Goal: Task Accomplishment & Management: Manage account settings

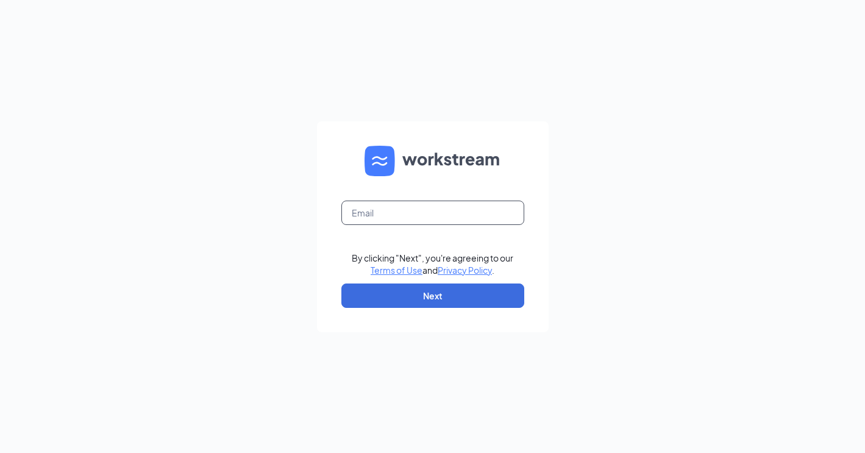
click at [426, 215] on input "text" at bounding box center [432, 213] width 183 height 24
type input "[EMAIL_ADDRESS][DOMAIN_NAME]"
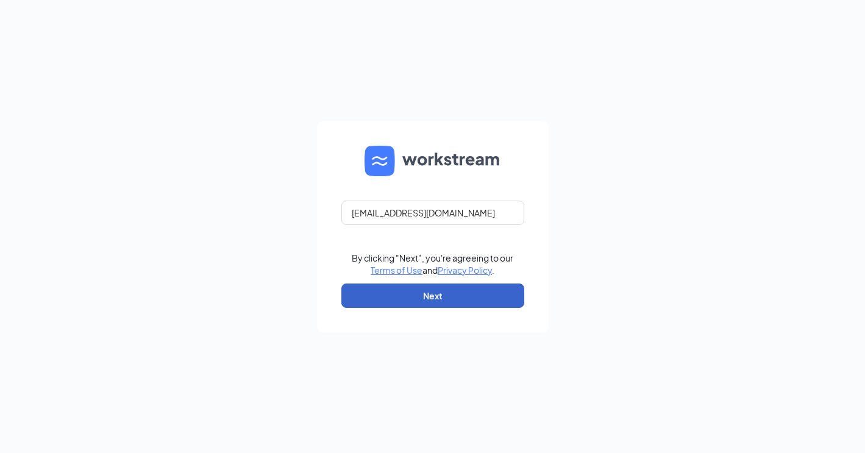
click at [437, 296] on button "Next" at bounding box center [432, 296] width 183 height 24
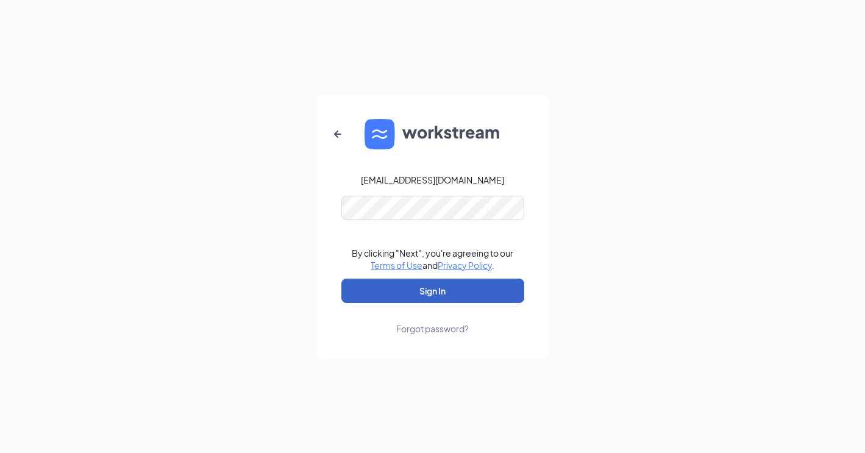
click at [427, 295] on button "Sign In" at bounding box center [432, 291] width 183 height 24
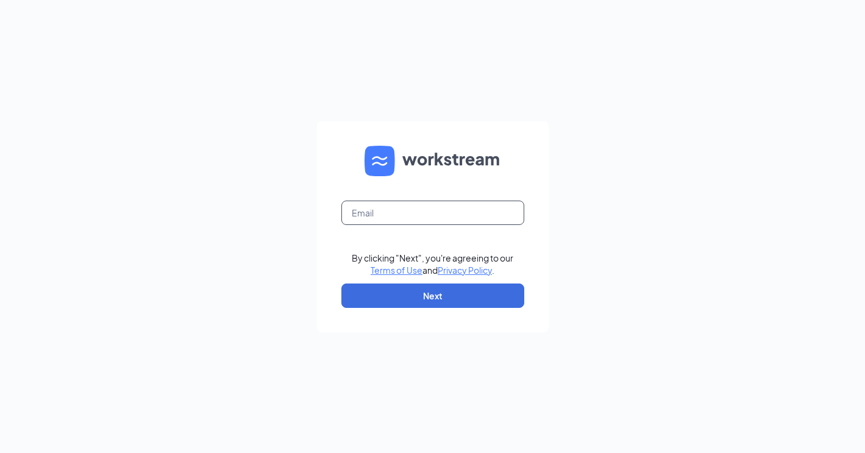
click at [393, 224] on input "text" at bounding box center [432, 213] width 183 height 24
type input "christiansburg.fsr@gmail.com"
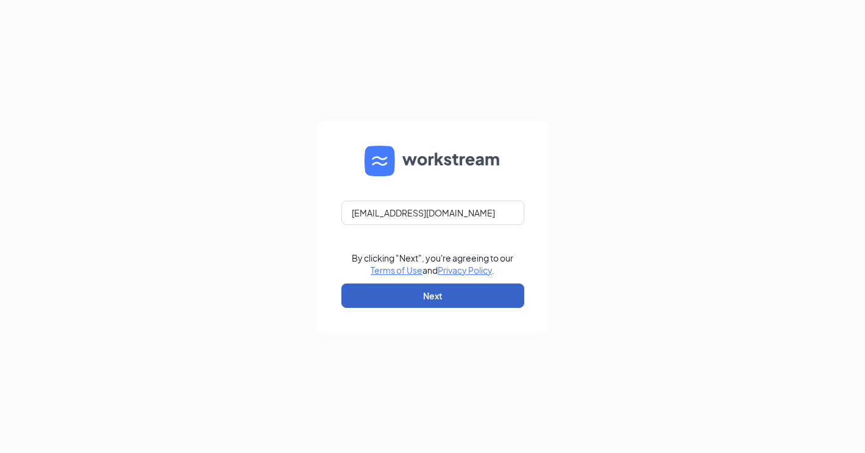
click at [413, 299] on button "Next" at bounding box center [432, 296] width 183 height 24
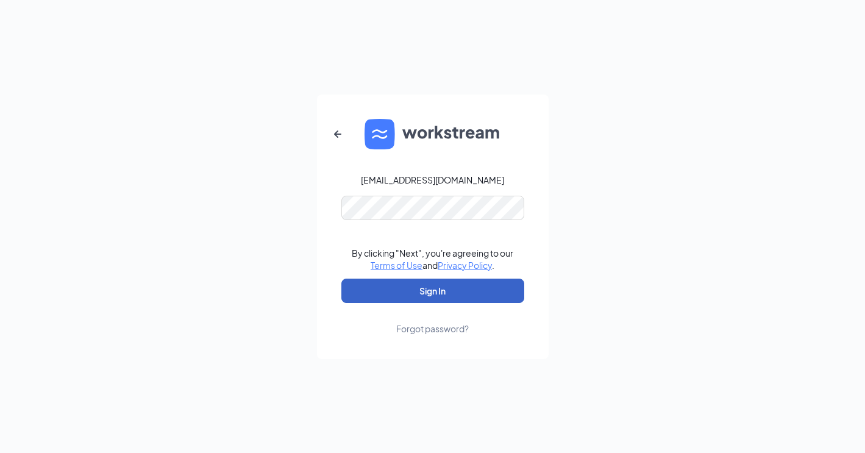
click at [426, 282] on button "Sign In" at bounding box center [432, 291] width 183 height 24
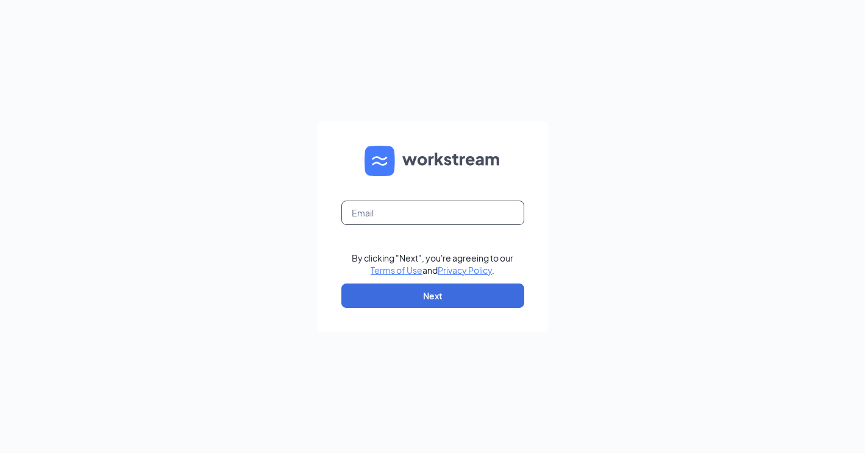
click at [381, 215] on input "text" at bounding box center [432, 213] width 183 height 24
type input "[EMAIL_ADDRESS][DOMAIN_NAME]"
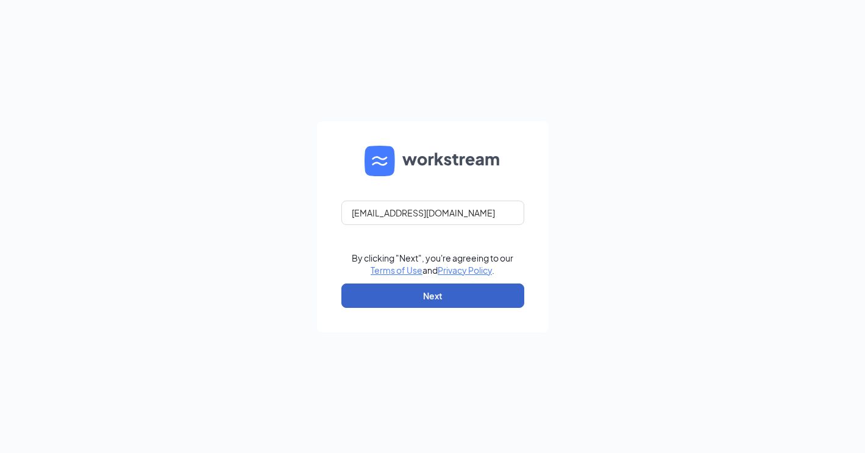
click at [441, 290] on button "Next" at bounding box center [432, 296] width 183 height 24
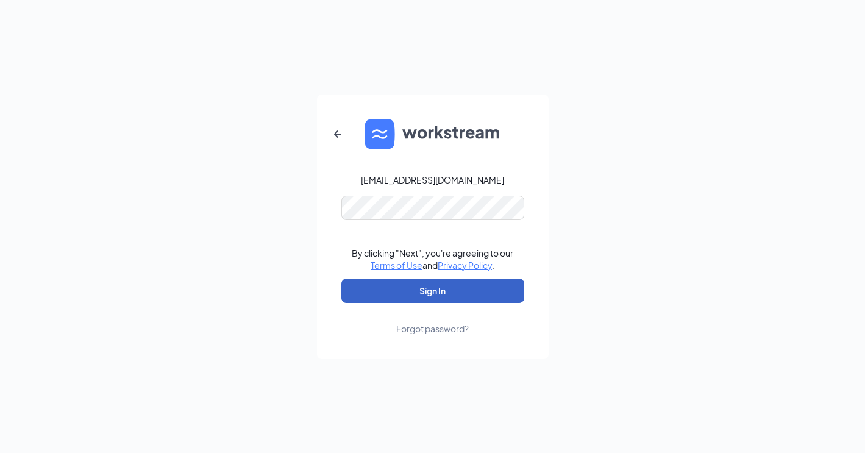
click at [443, 280] on button "Sign In" at bounding box center [432, 291] width 183 height 24
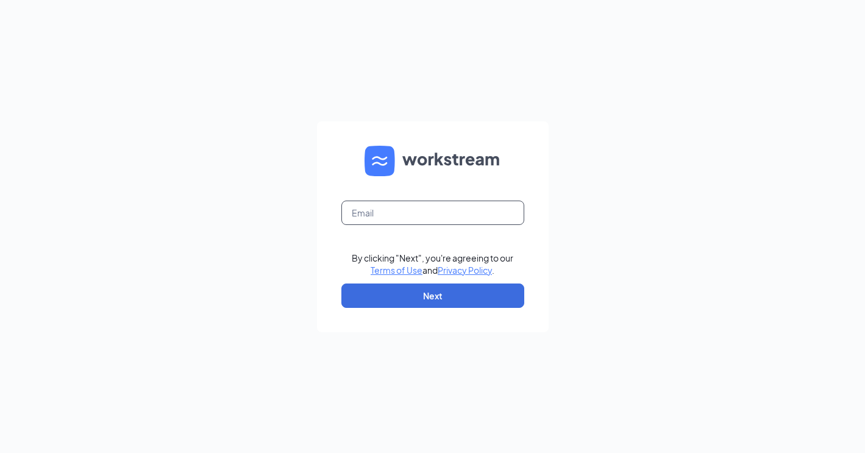
click at [396, 215] on input "text" at bounding box center [432, 213] width 183 height 24
type input "eric.kuchan@cfafranchisee.com"
click at [416, 282] on form "[PERSON_NAME][EMAIL_ADDRESS][PERSON_NAME][DOMAIN_NAME] By clicking "Next", you'…" at bounding box center [433, 226] width 232 height 211
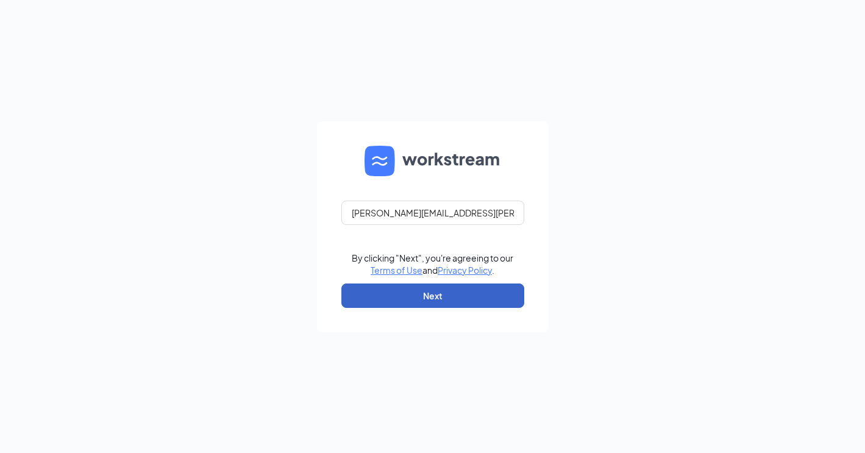
click at [409, 290] on button "Next" at bounding box center [432, 296] width 183 height 24
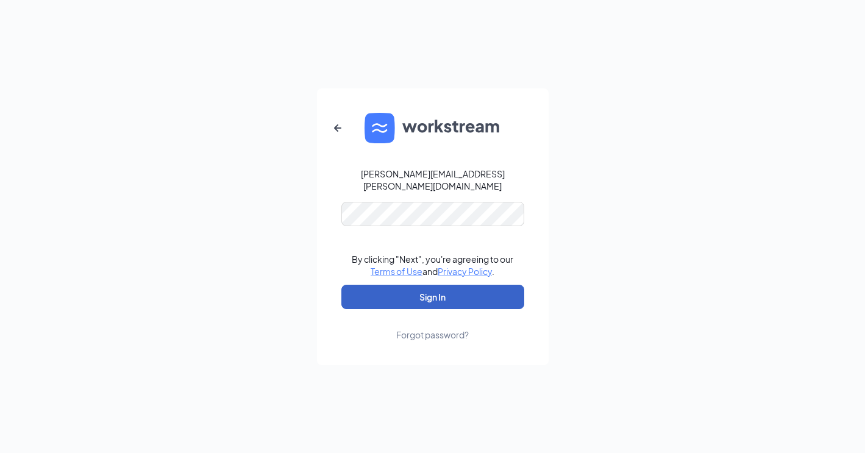
click at [429, 285] on button "Sign In" at bounding box center [432, 297] width 183 height 24
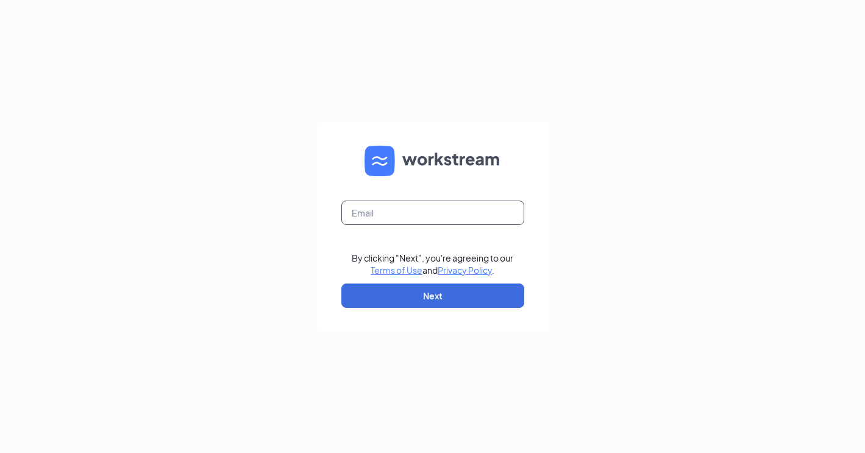
click at [369, 221] on input "text" at bounding box center [432, 213] width 183 height 24
type input "[PERSON_NAME][EMAIL_ADDRESS][PERSON_NAME][DOMAIN_NAME]"
click at [426, 307] on form "[PERSON_NAME][EMAIL_ADDRESS][PERSON_NAME][DOMAIN_NAME] By clicking "Next", you'…" at bounding box center [433, 226] width 232 height 211
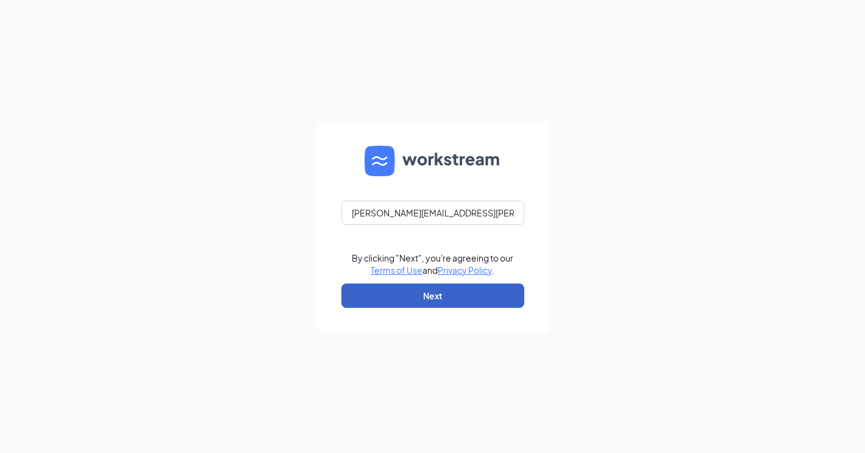
click at [437, 293] on button "Next" at bounding box center [432, 296] width 183 height 24
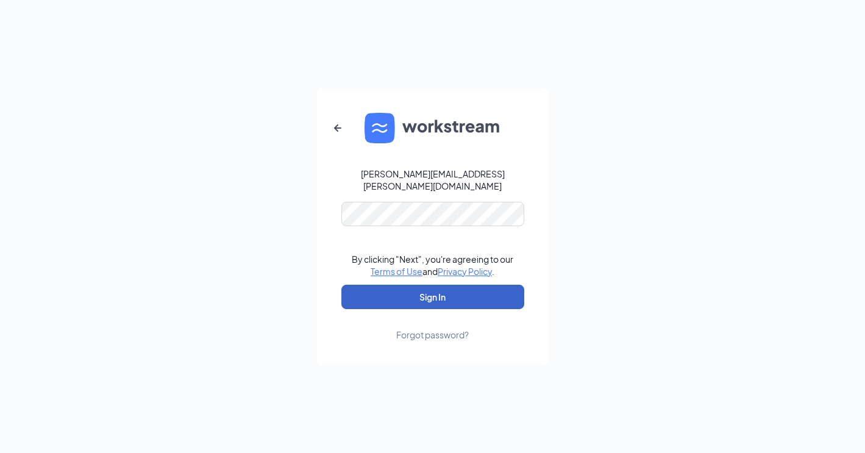
click at [404, 285] on button "Sign In" at bounding box center [432, 297] width 183 height 24
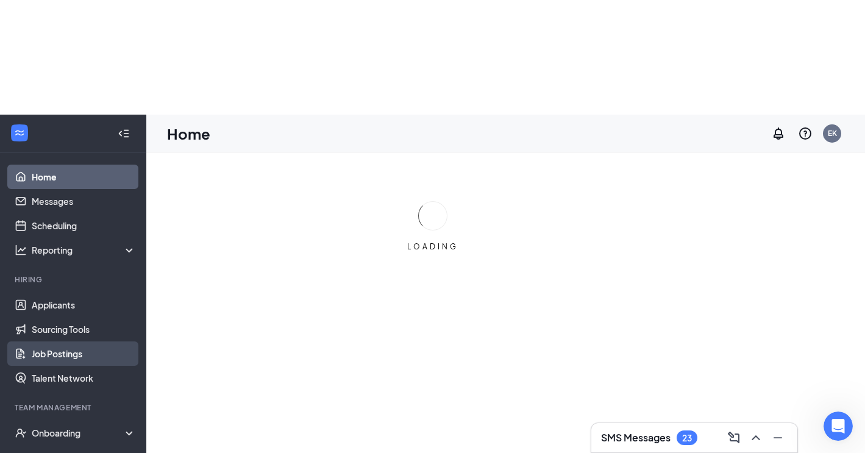
click at [43, 317] on ul "Applicants Sourcing Tools Job Postings Talent Network" at bounding box center [73, 342] width 146 height 98
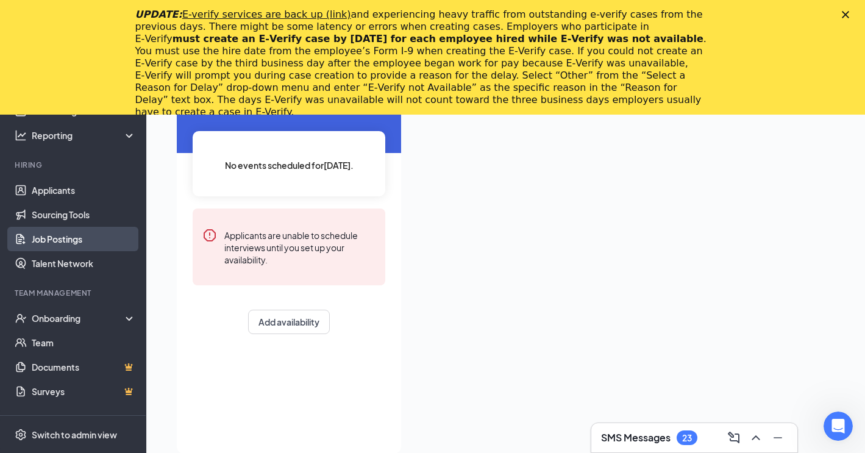
scroll to position [119, 0]
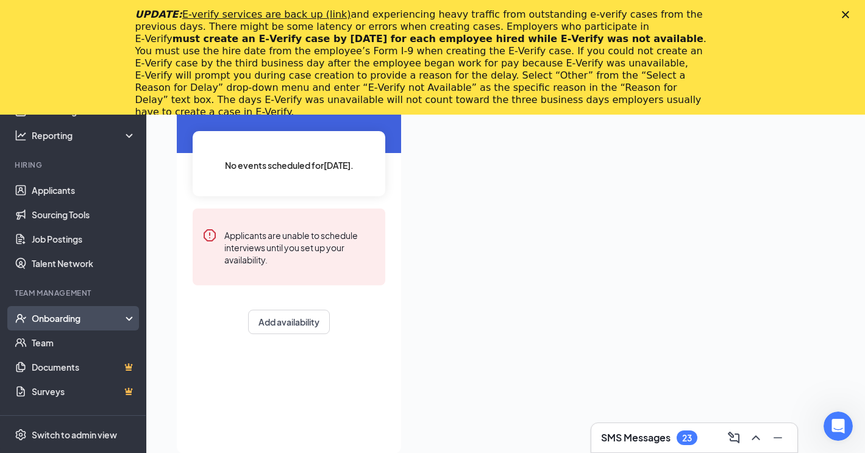
click at [73, 323] on div "Onboarding" at bounding box center [79, 318] width 94 height 12
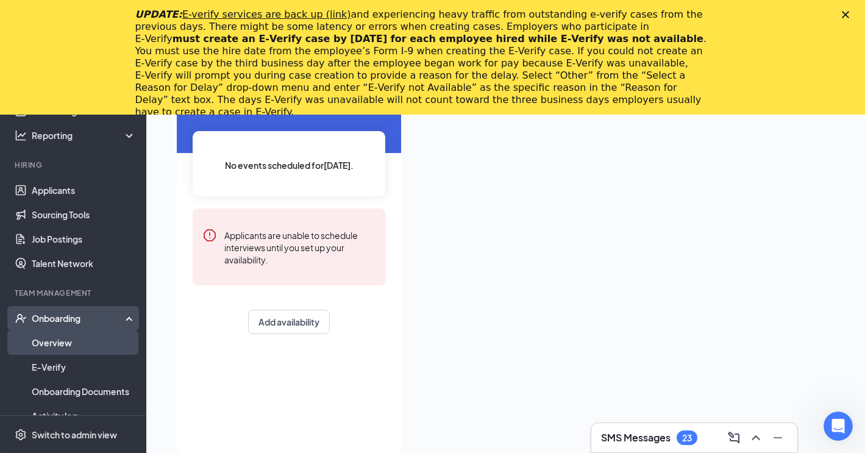
click at [68, 339] on link "Overview" at bounding box center [84, 342] width 104 height 24
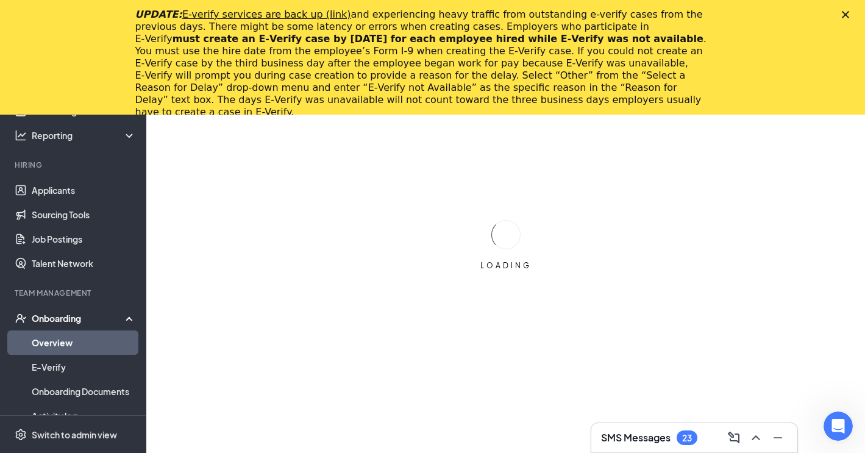
scroll to position [119, 0]
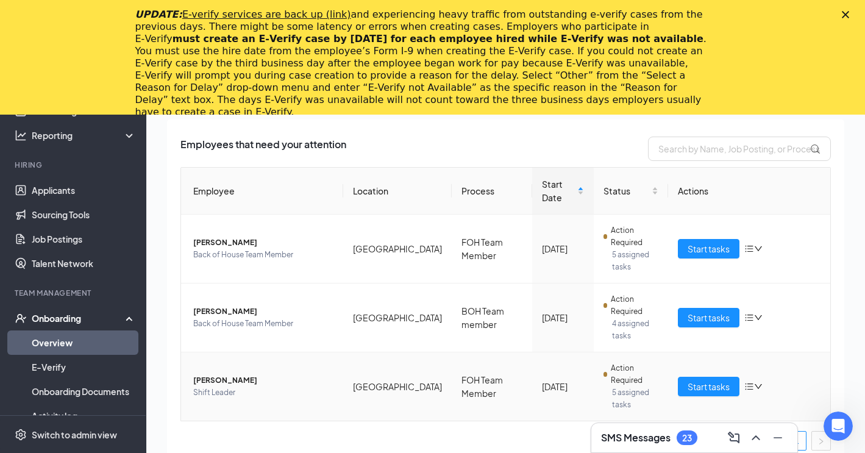
scroll to position [15, 0]
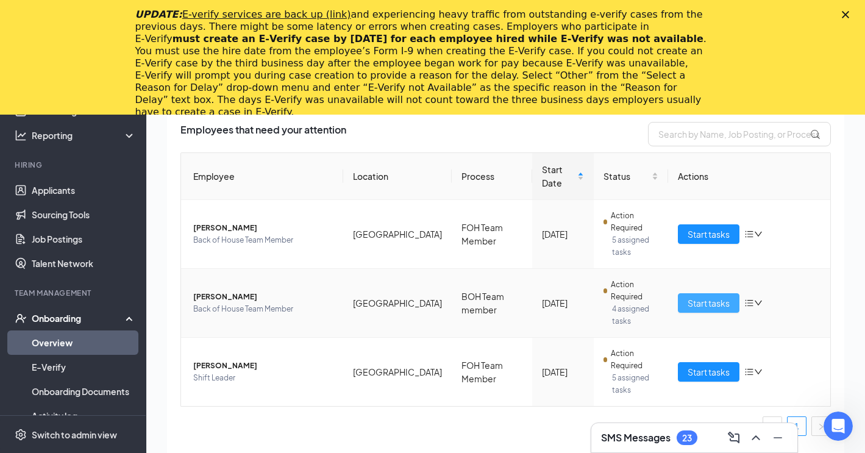
click at [713, 305] on span "Start tasks" at bounding box center [709, 302] width 42 height 13
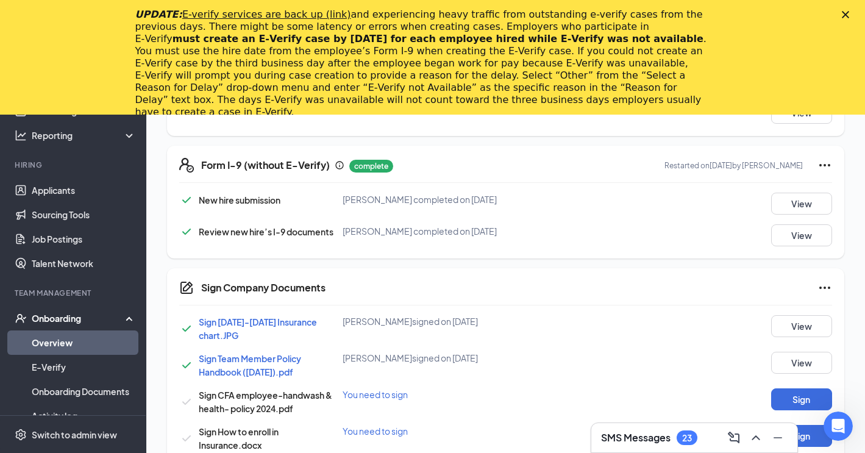
scroll to position [475, 0]
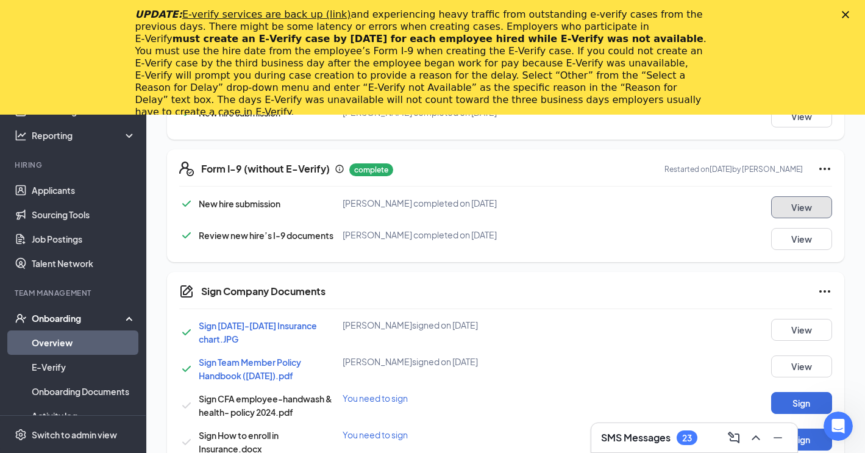
click at [803, 199] on button "View" at bounding box center [801, 207] width 61 height 22
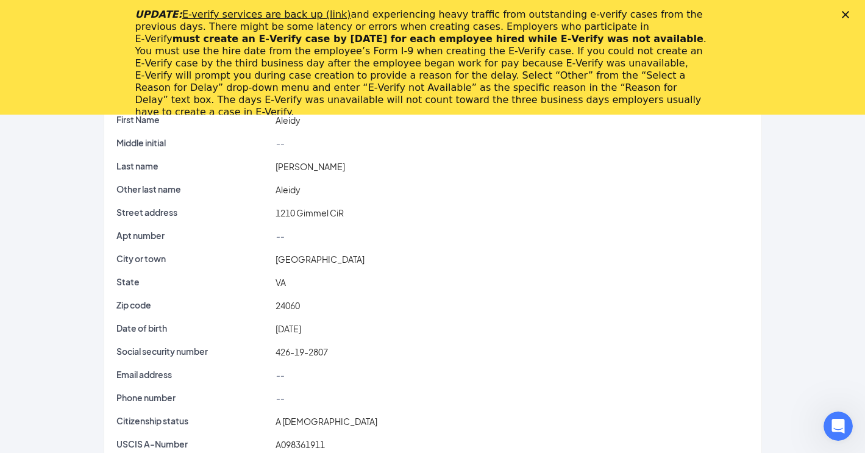
scroll to position [30, 0]
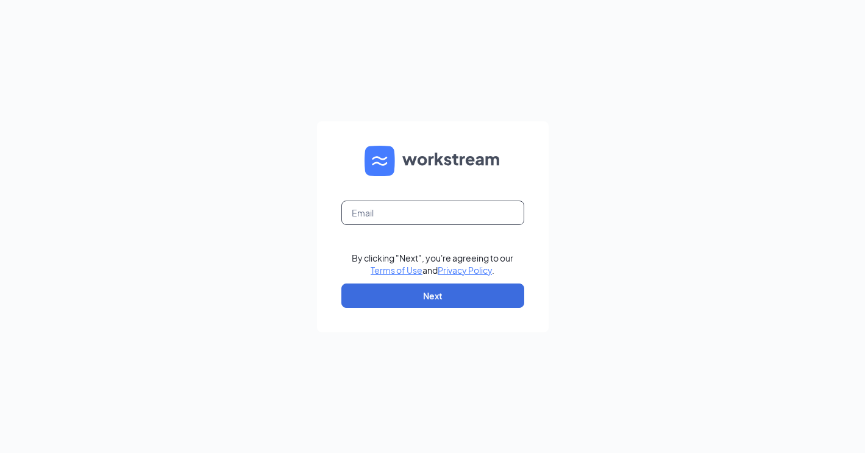
click at [402, 219] on input "text" at bounding box center [432, 213] width 183 height 24
type input "christiansburg.fsr@gmail.com"
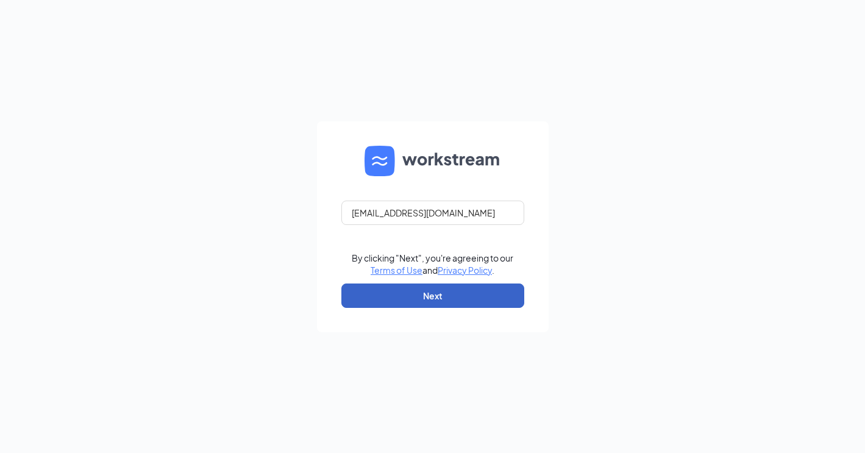
click at [434, 290] on button "Next" at bounding box center [432, 296] width 183 height 24
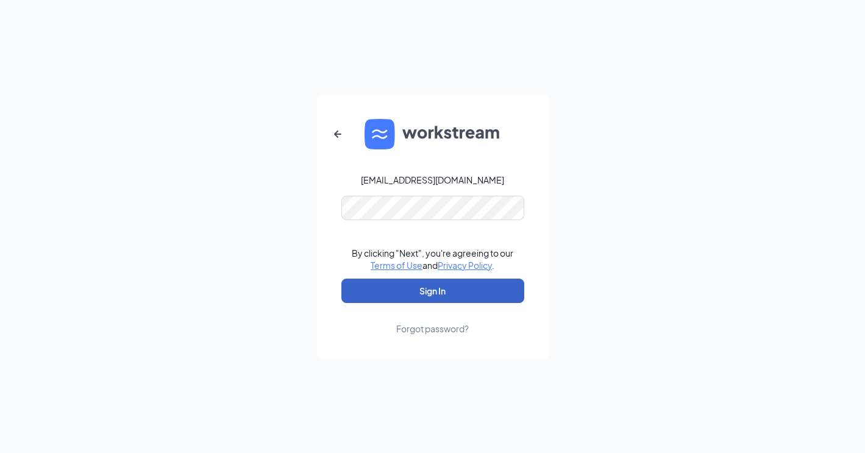
click at [431, 301] on button "Sign In" at bounding box center [432, 291] width 183 height 24
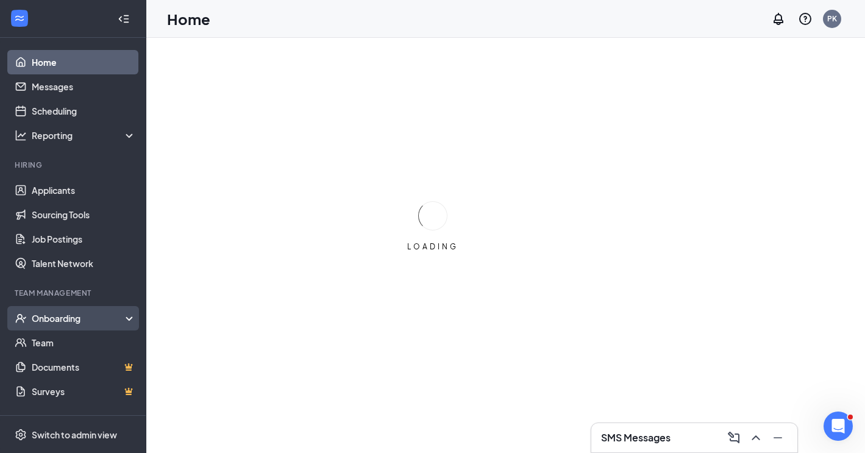
click at [52, 312] on div "Onboarding" at bounding box center [79, 318] width 94 height 12
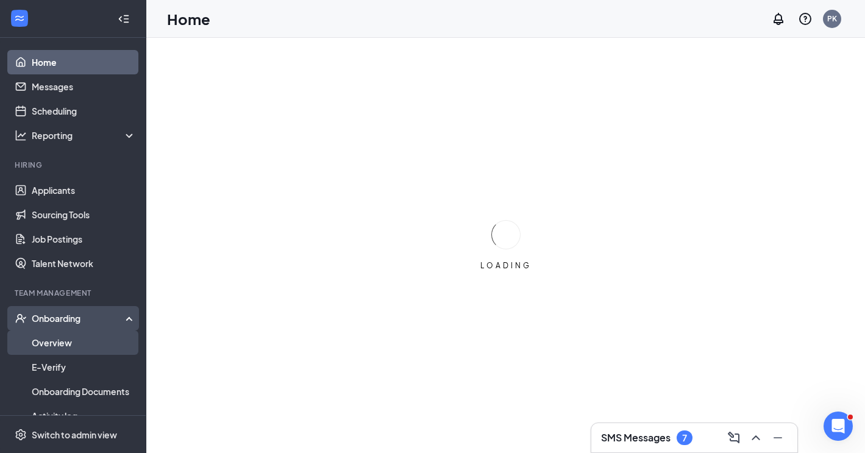
click at [50, 338] on link "Overview" at bounding box center [84, 342] width 104 height 24
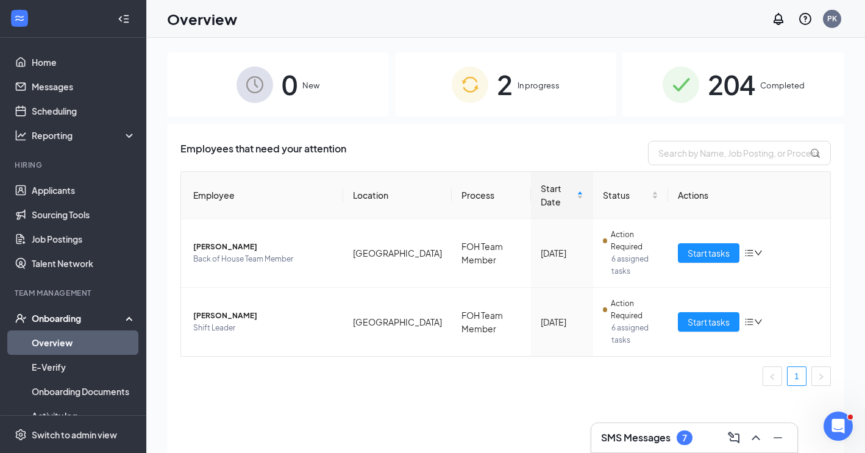
click at [696, 83] on img at bounding box center [681, 84] width 37 height 37
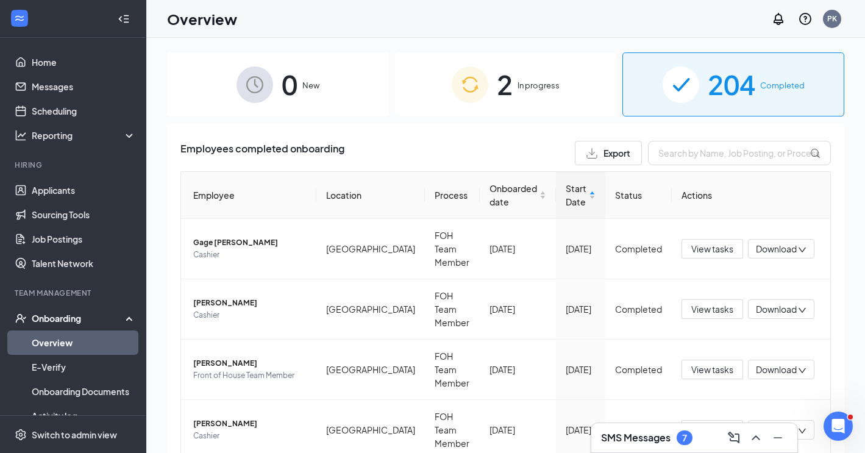
click at [516, 82] on div "2 In progress" at bounding box center [506, 84] width 222 height 64
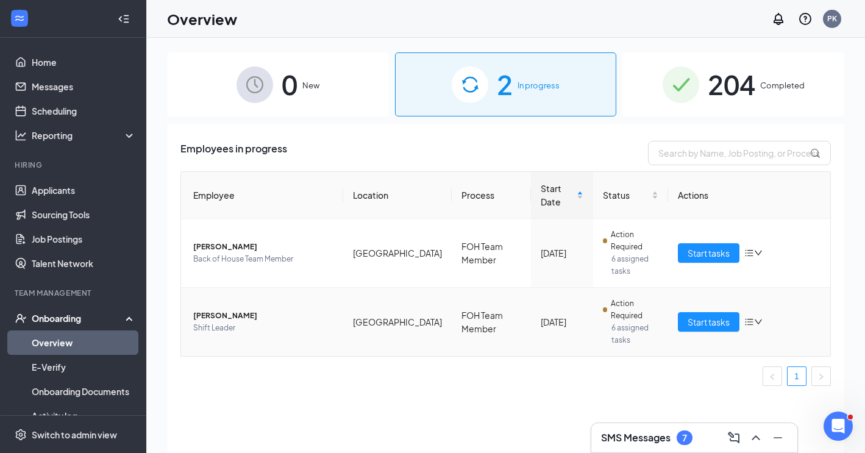
click at [713, 293] on td "Start tasks" at bounding box center [749, 322] width 162 height 68
click at [708, 315] on span "Start tasks" at bounding box center [709, 321] width 42 height 13
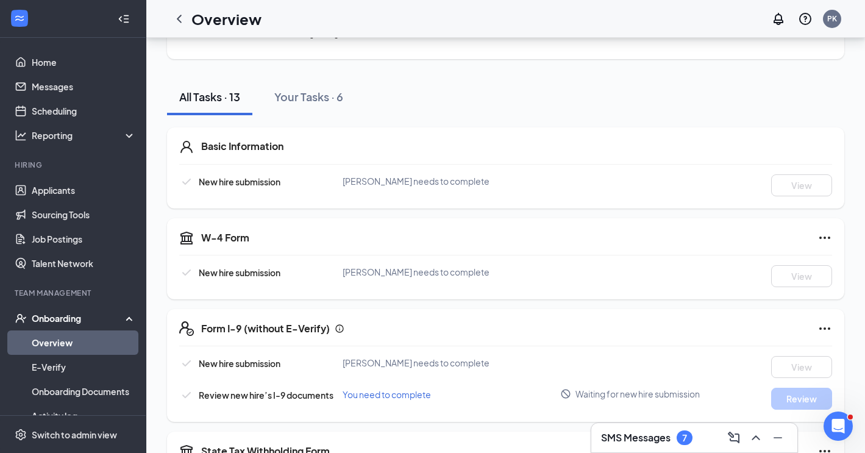
scroll to position [101, 0]
click at [177, 12] on icon "ChevronLeft" at bounding box center [179, 19] width 15 height 15
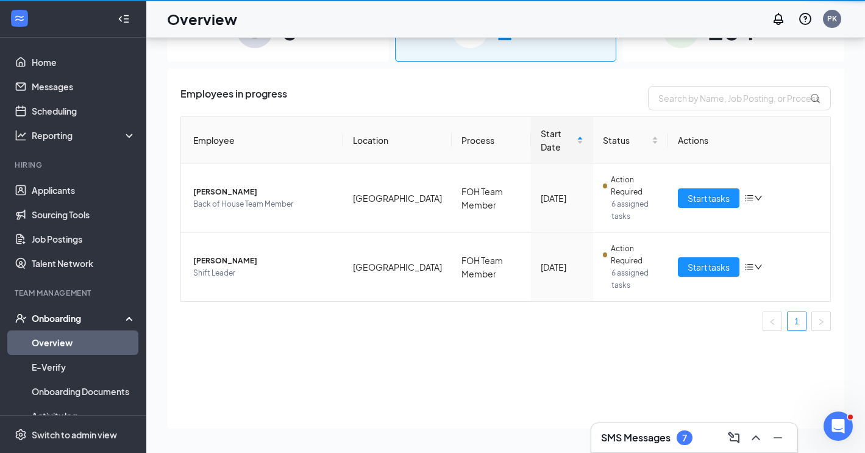
scroll to position [55, 0]
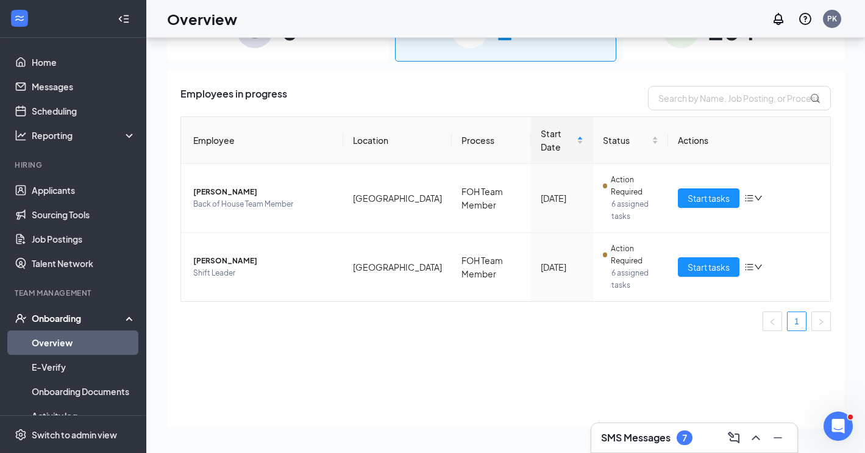
click at [719, 43] on span "204" at bounding box center [732, 30] width 48 height 42
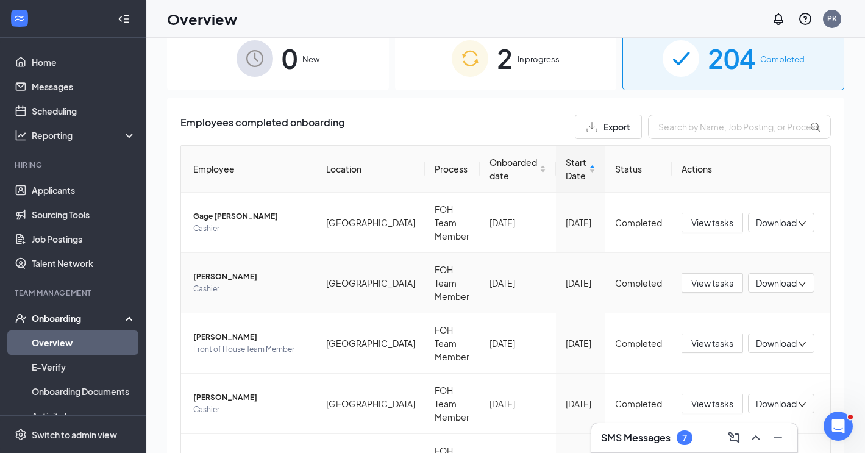
scroll to position [25, 0]
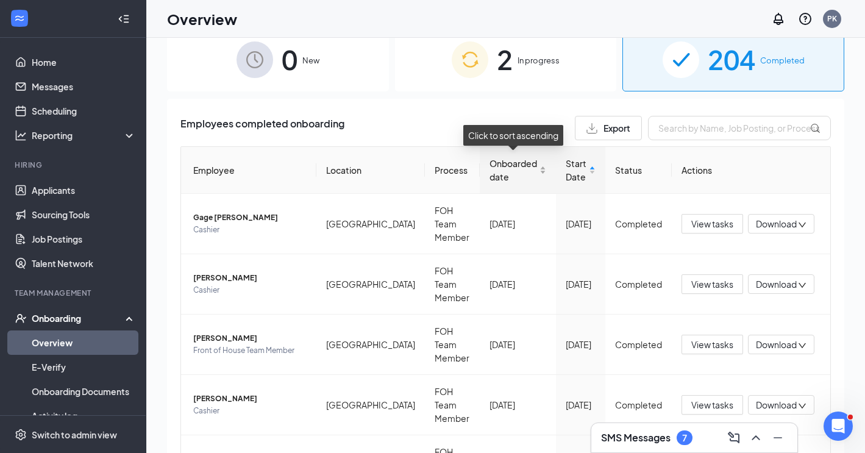
click at [538, 171] on div "Onboarded date" at bounding box center [518, 170] width 57 height 27
